Goal: Task Accomplishment & Management: Use online tool/utility

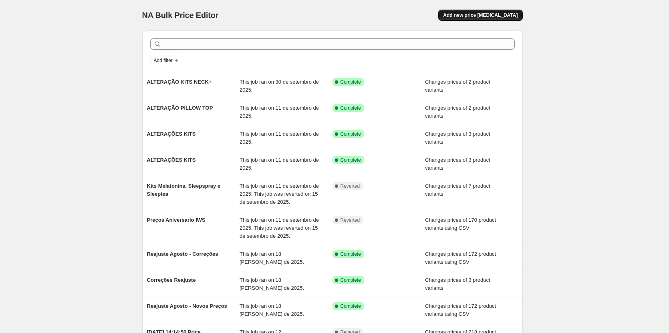
click at [494, 14] on span "Add new price [MEDICAL_DATA]" at bounding box center [480, 15] width 75 height 6
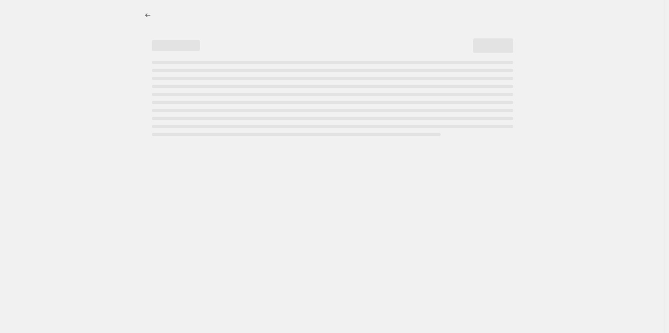
select select "percentage"
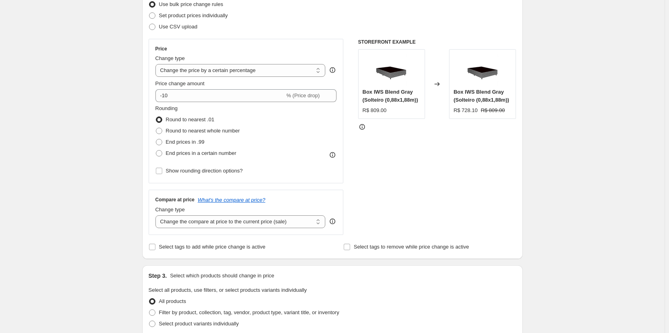
scroll to position [40, 0]
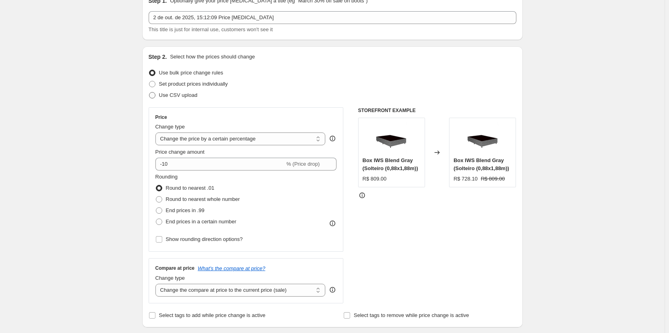
click at [180, 96] on span "Use CSV upload" at bounding box center [178, 95] width 38 height 6
click at [149, 93] on input "Use CSV upload" at bounding box center [149, 92] width 0 height 0
radio input "true"
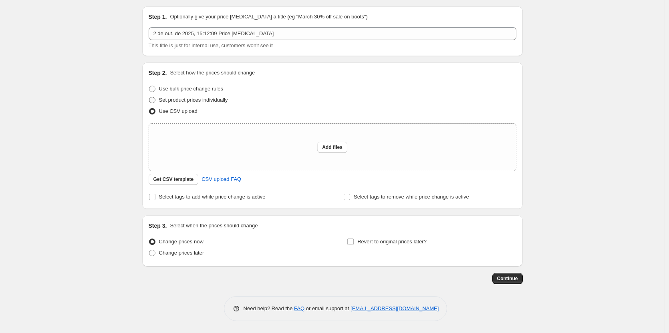
scroll to position [24, 0]
click at [179, 178] on span "Get CSV template" at bounding box center [174, 179] width 40 height 6
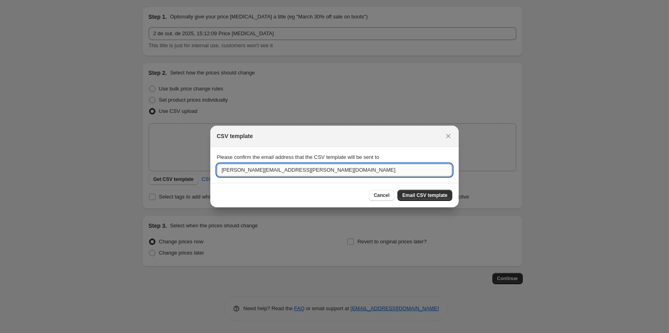
click at [358, 172] on input "gabriel.oliveira@iwannasleep.com" at bounding box center [335, 170] width 236 height 13
type input "P"
type input "pedro.soraggi@iwannasleep.com"
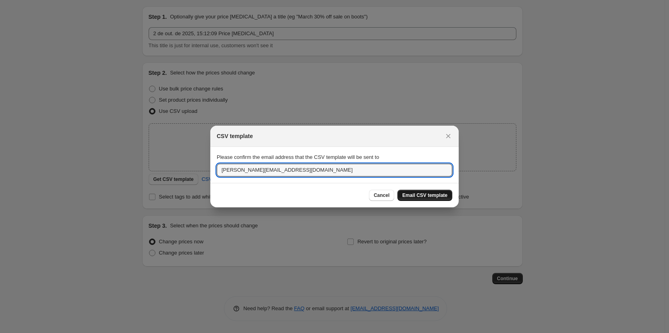
click at [445, 196] on span "Email CSV template" at bounding box center [424, 195] width 45 height 6
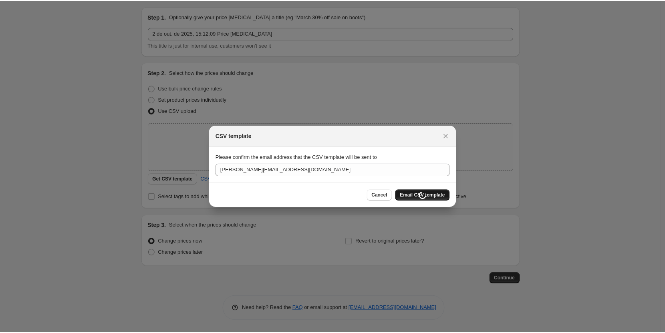
scroll to position [24, 0]
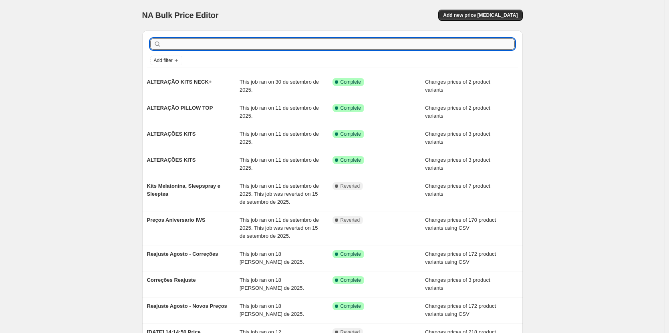
click at [405, 43] on input "text" at bounding box center [339, 43] width 352 height 11
